Goal: Browse casually

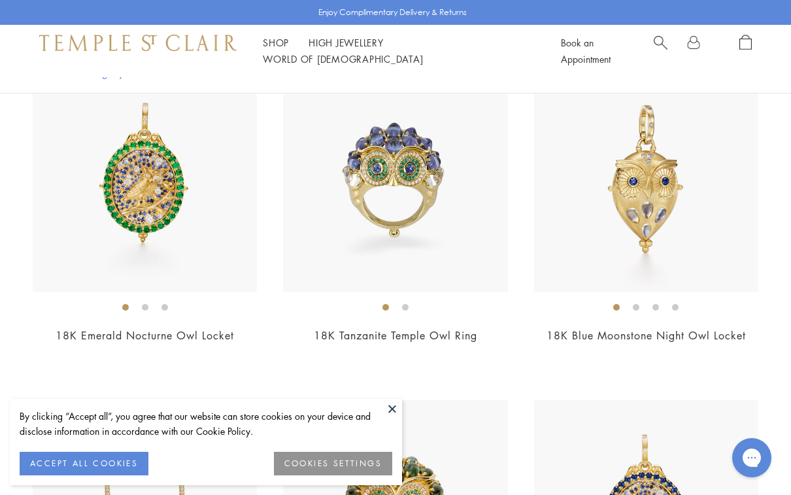
scroll to position [340, 0]
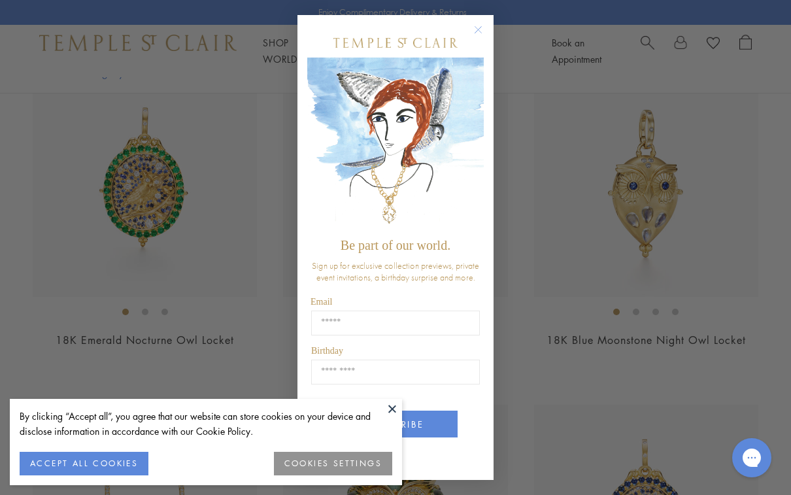
click at [485, 37] on circle "Close dialog" at bounding box center [479, 30] width 16 height 16
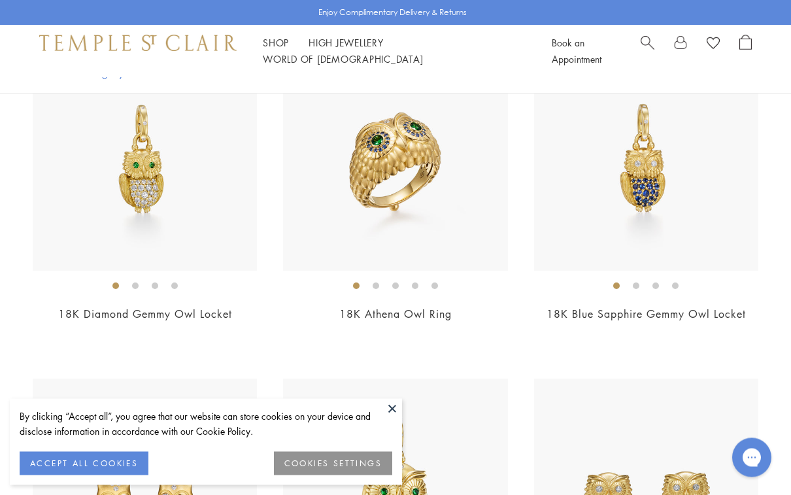
scroll to position [1364, 0]
click at [397, 419] on button at bounding box center [393, 409] width 20 height 20
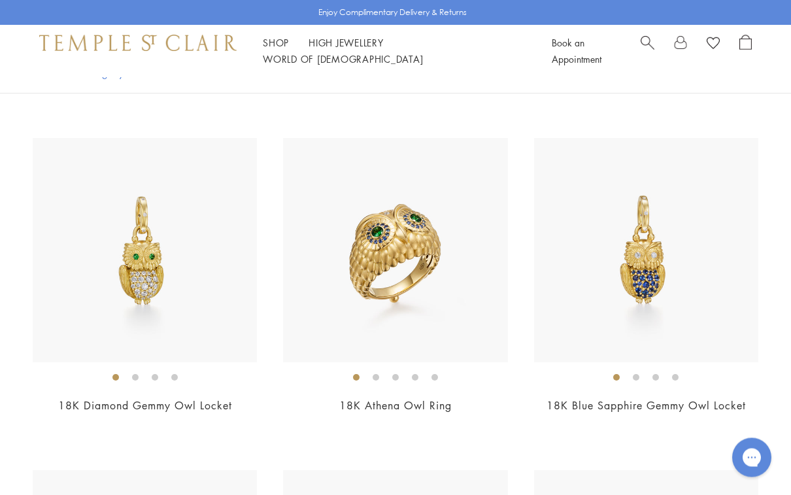
scroll to position [1267, 0]
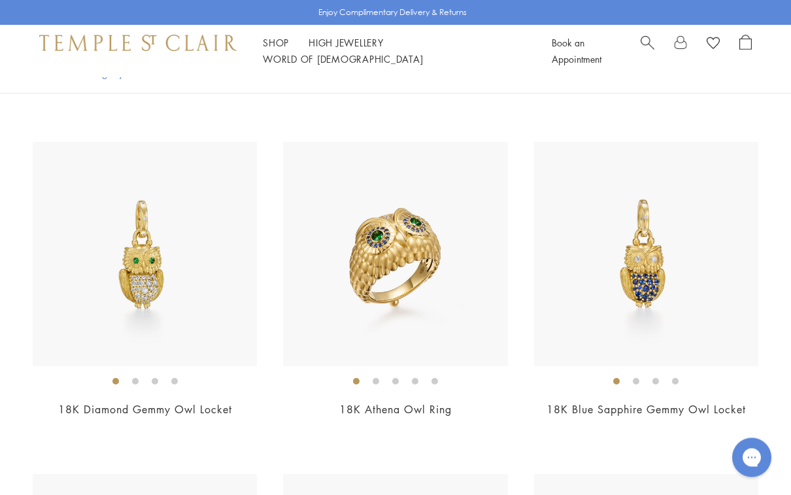
click at [167, 256] on img at bounding box center [145, 255] width 224 height 224
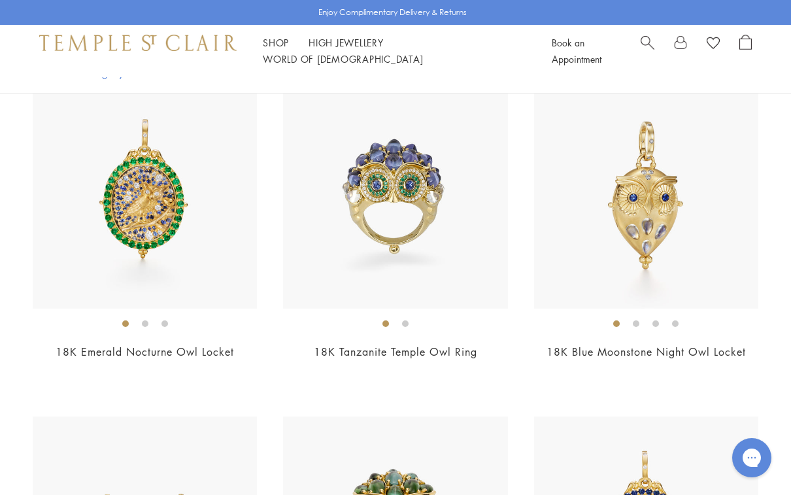
scroll to position [328, 0]
click at [152, 206] on img at bounding box center [145, 197] width 224 height 224
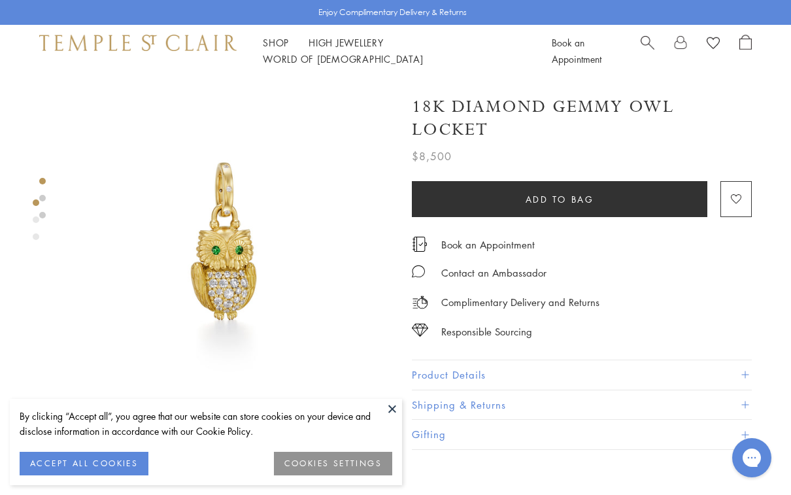
click at [240, 291] on img at bounding box center [228, 240] width 327 height 327
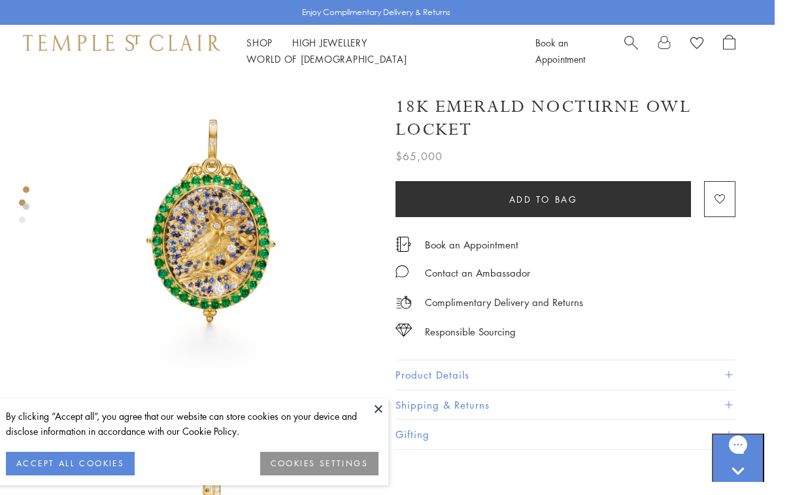
scroll to position [0, 3]
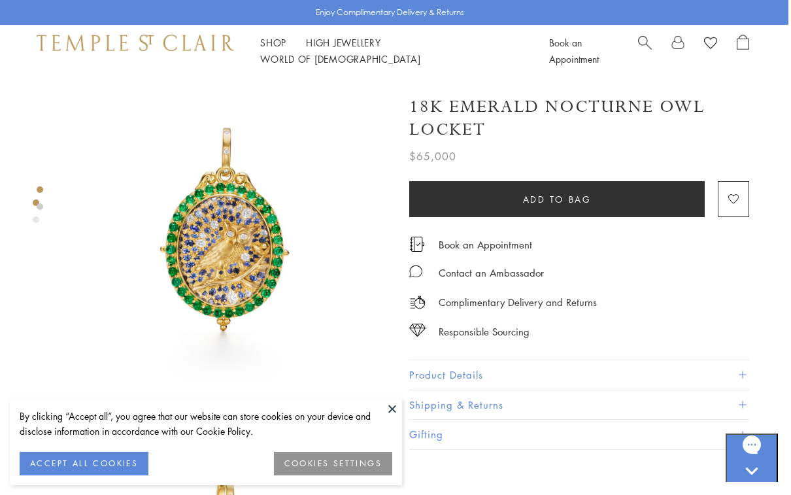
click at [46, 205] on div at bounding box center [213, 414] width 432 height 674
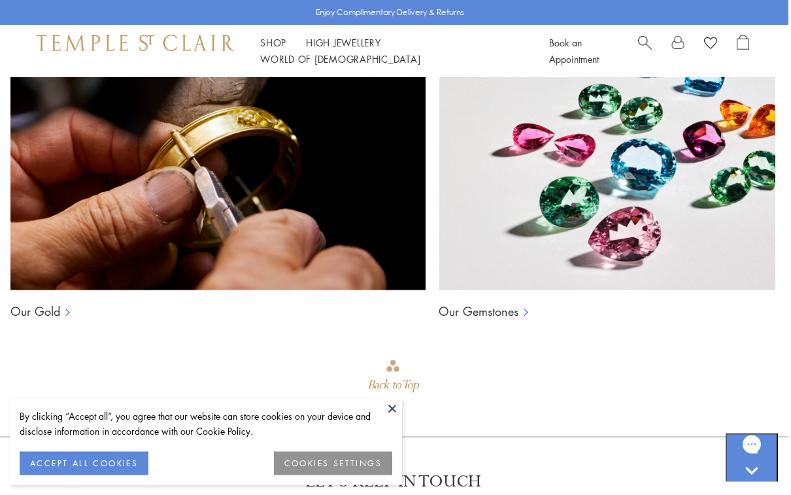
scroll to position [1034, 3]
